Goal: Navigation & Orientation: Find specific page/section

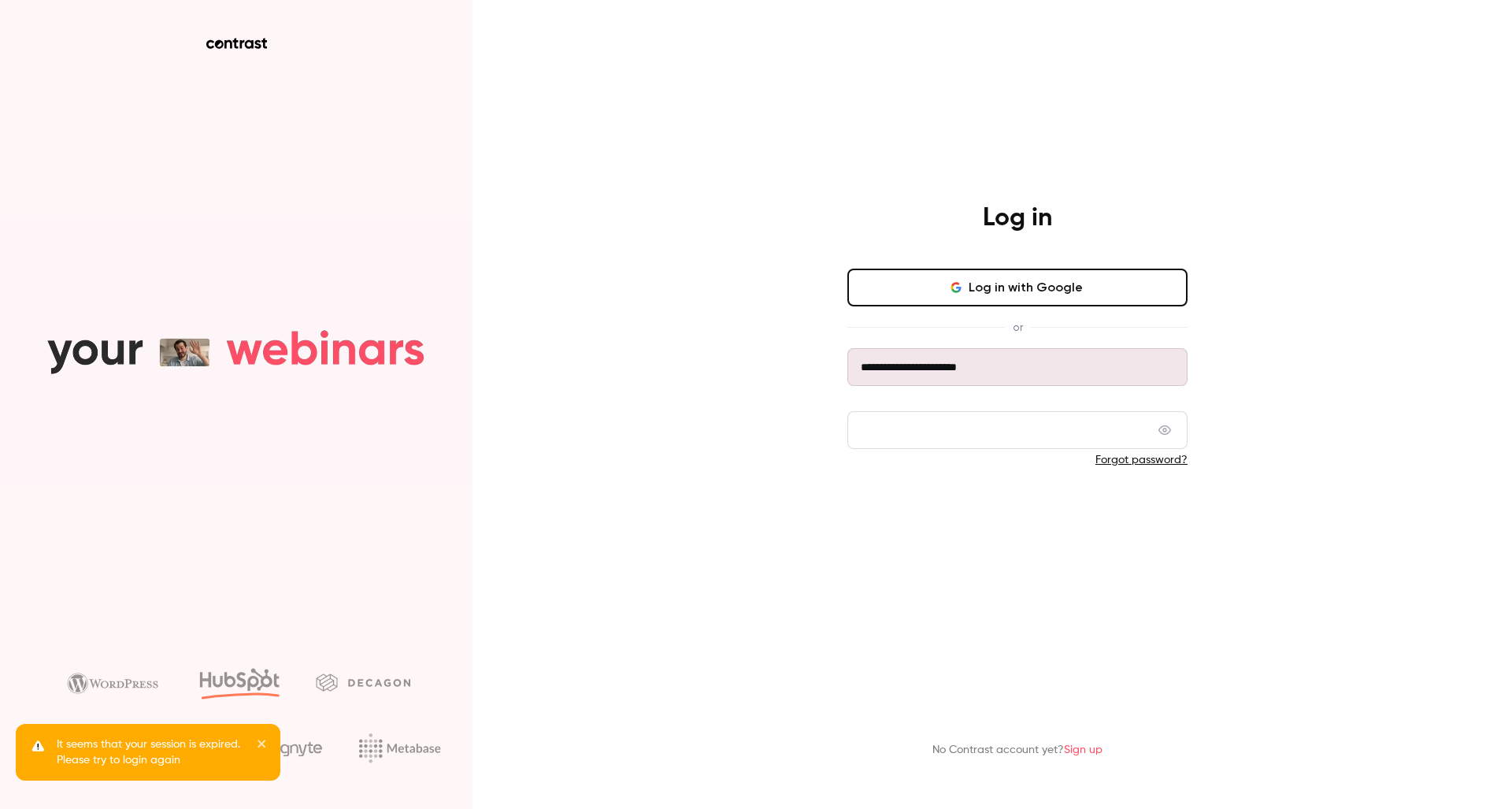
drag, startPoint x: 1027, startPoint y: 504, endPoint x: 892, endPoint y: 453, distance: 144.3
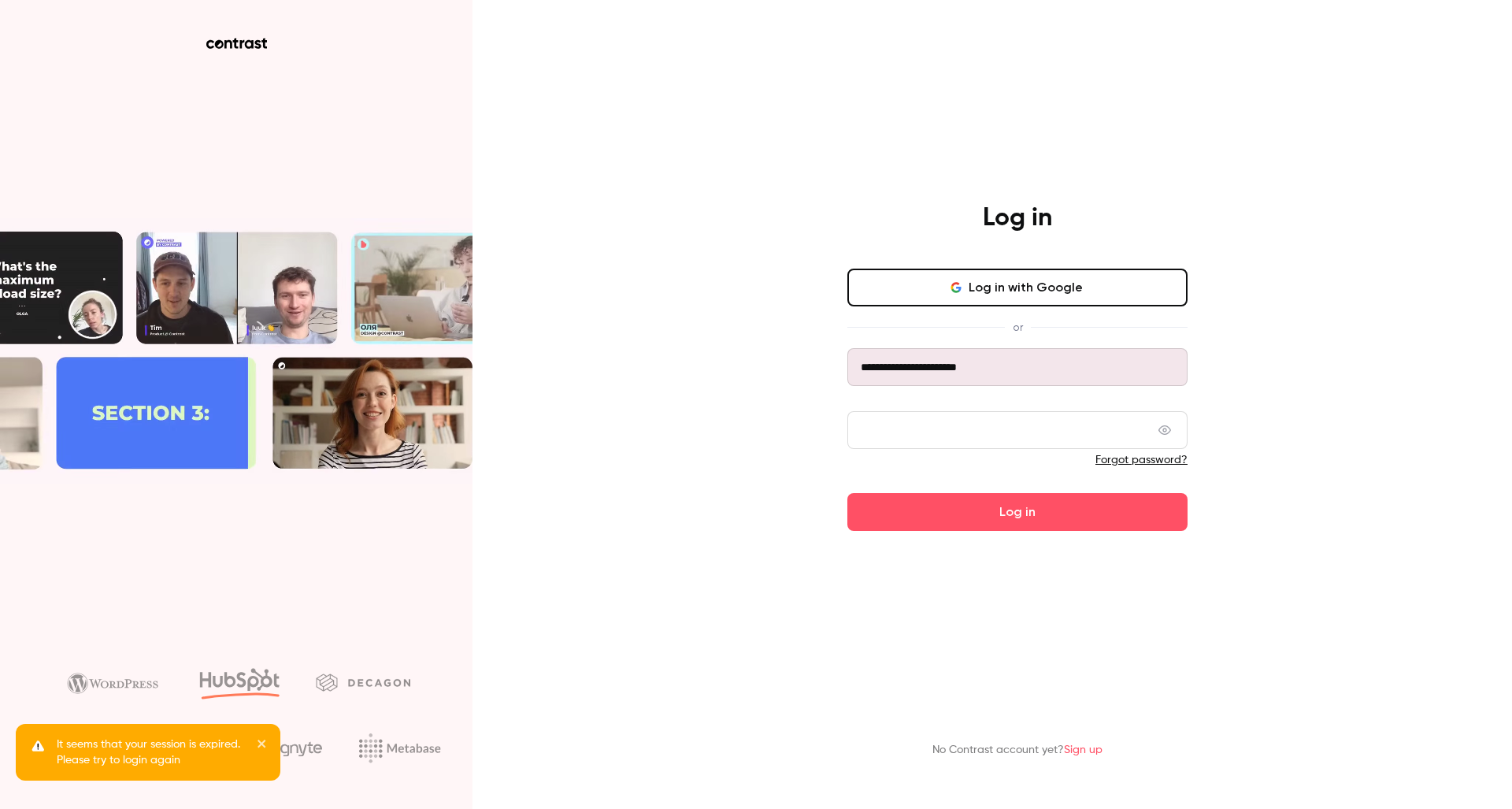
click at [1027, 504] on button "Log in" at bounding box center [1017, 512] width 340 height 38
